Goal: Task Accomplishment & Management: Manage account settings

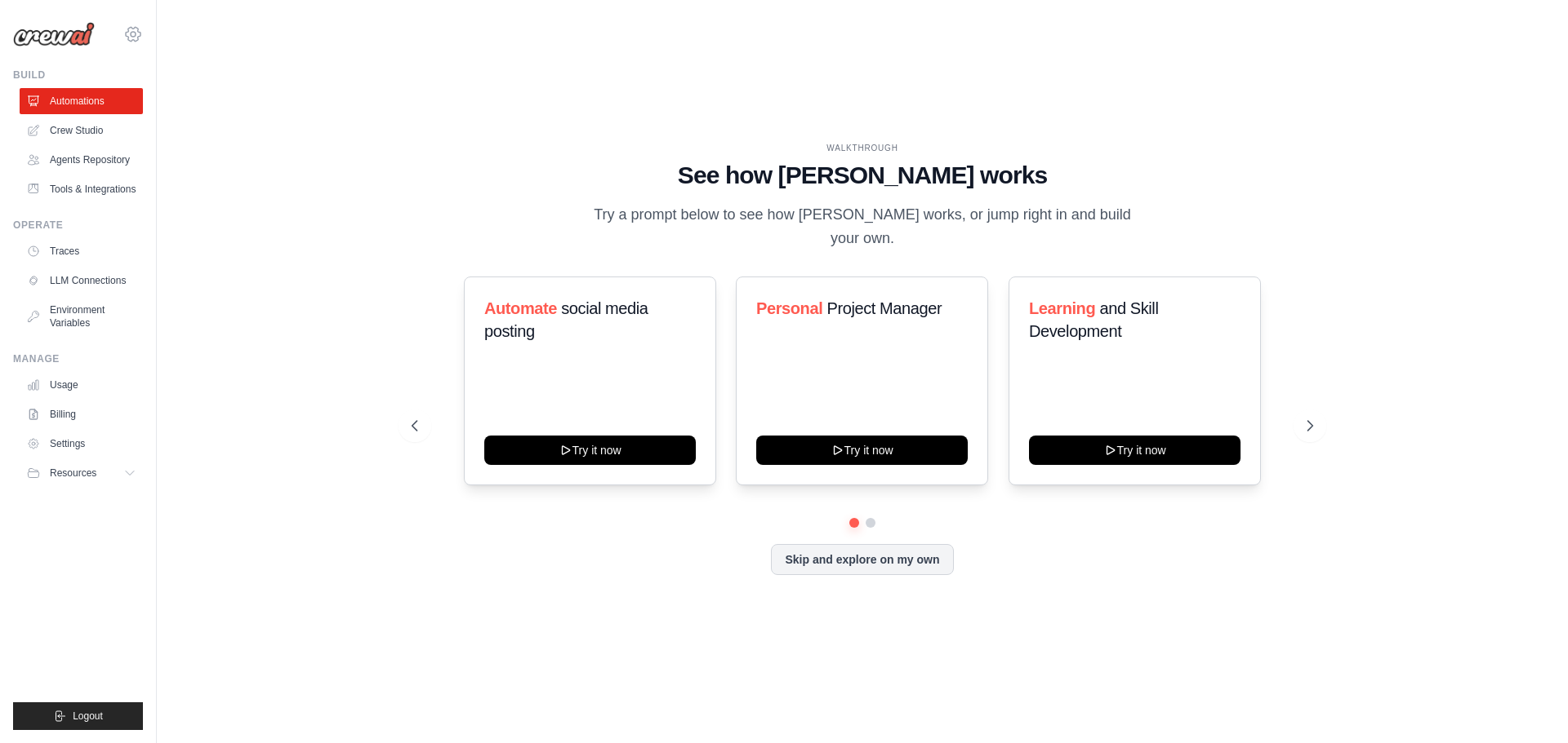
click at [129, 41] on icon at bounding box center [133, 34] width 20 height 20
click at [175, 104] on span "Settings" at bounding box center [204, 101] width 129 height 16
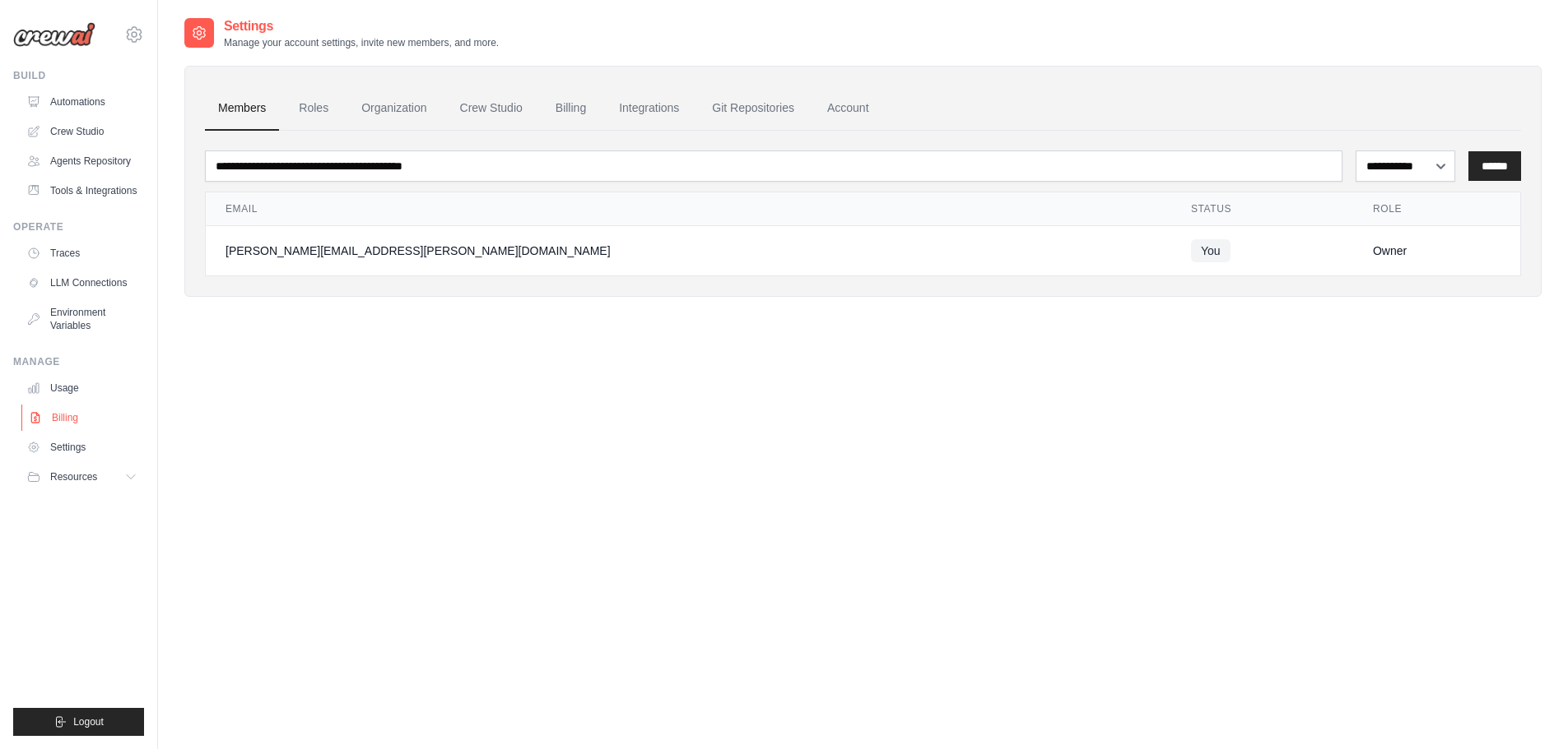
click at [74, 416] on link "Billing" at bounding box center [84, 418] width 124 height 27
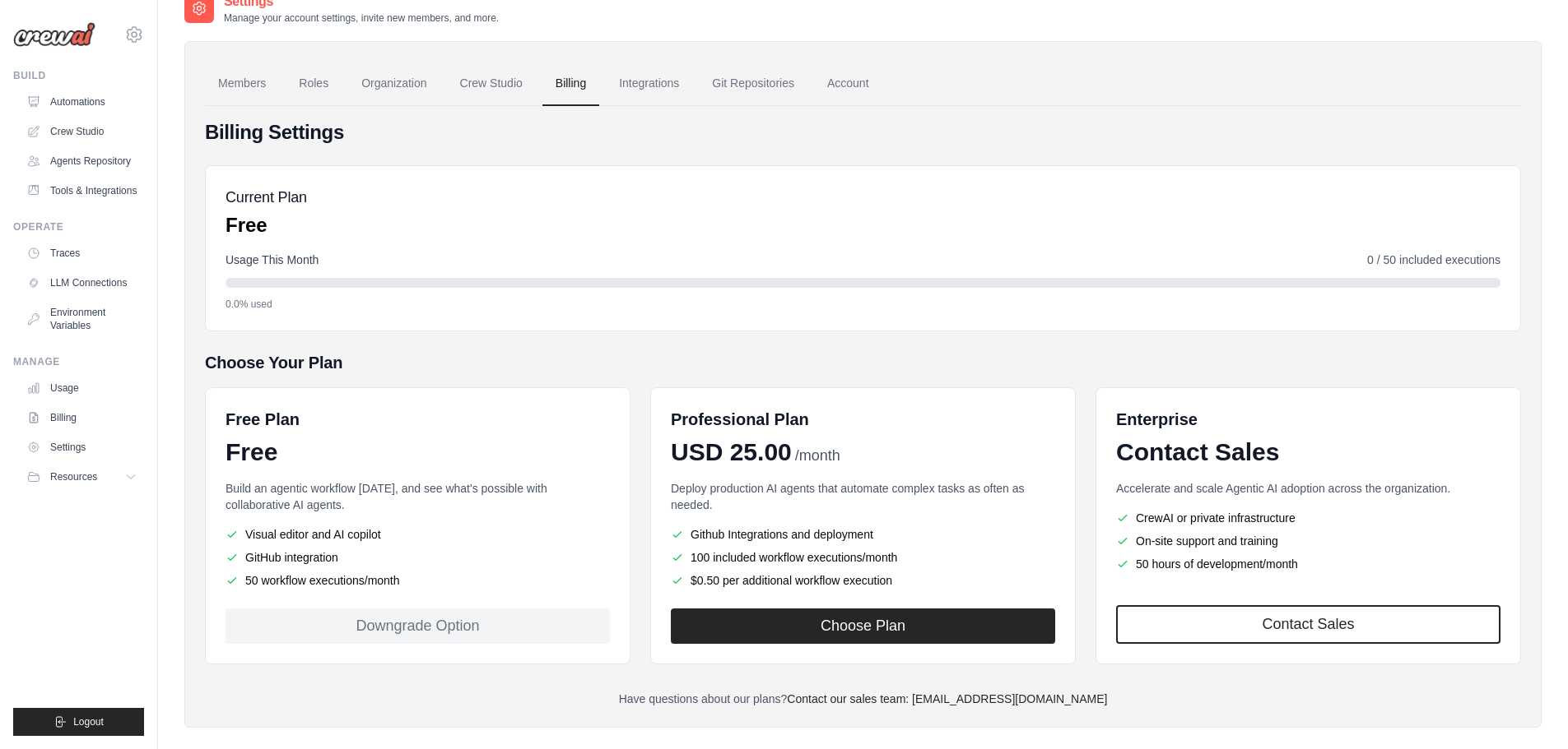
scroll to position [47, 0]
